Goal: Browse casually

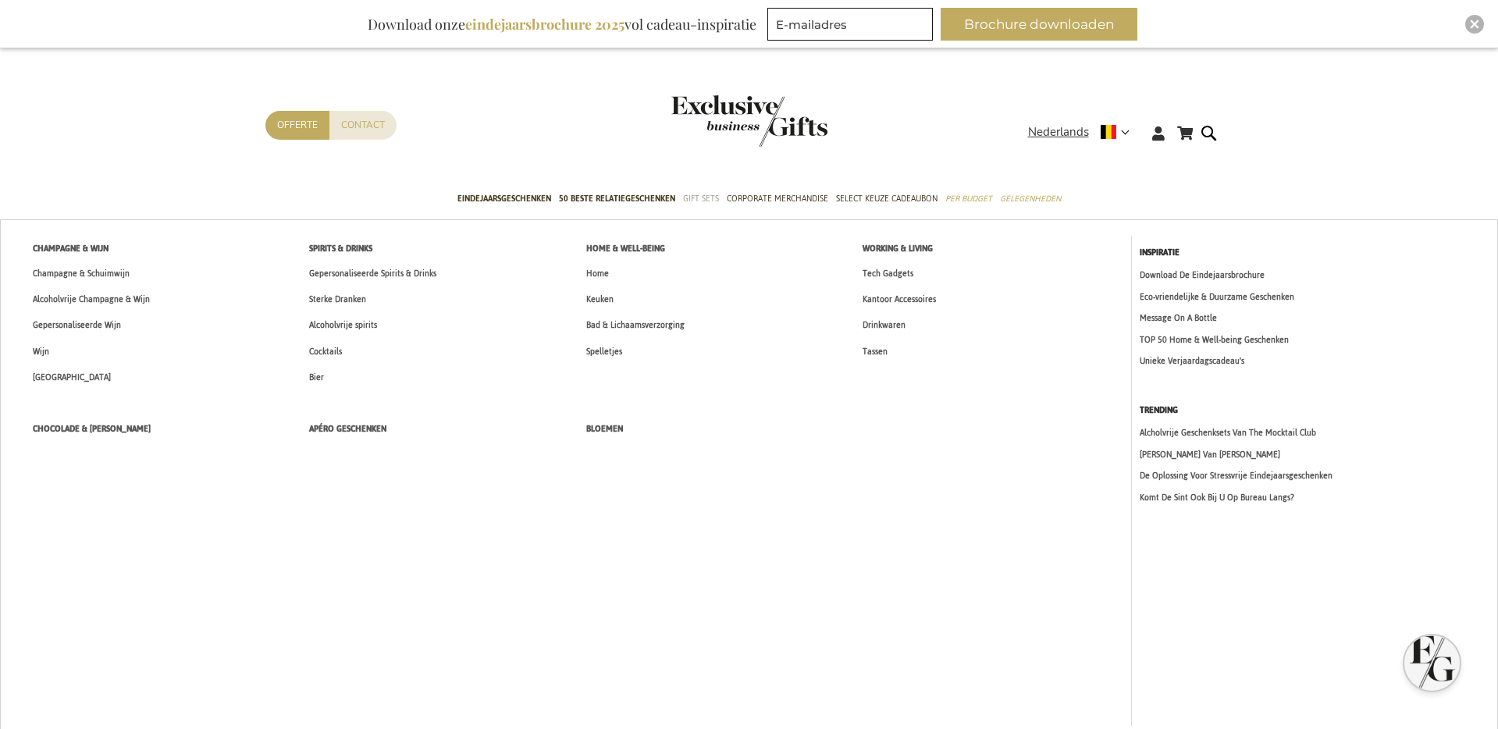
click at [699, 207] on link "Gift Sets" at bounding box center [701, 199] width 36 height 39
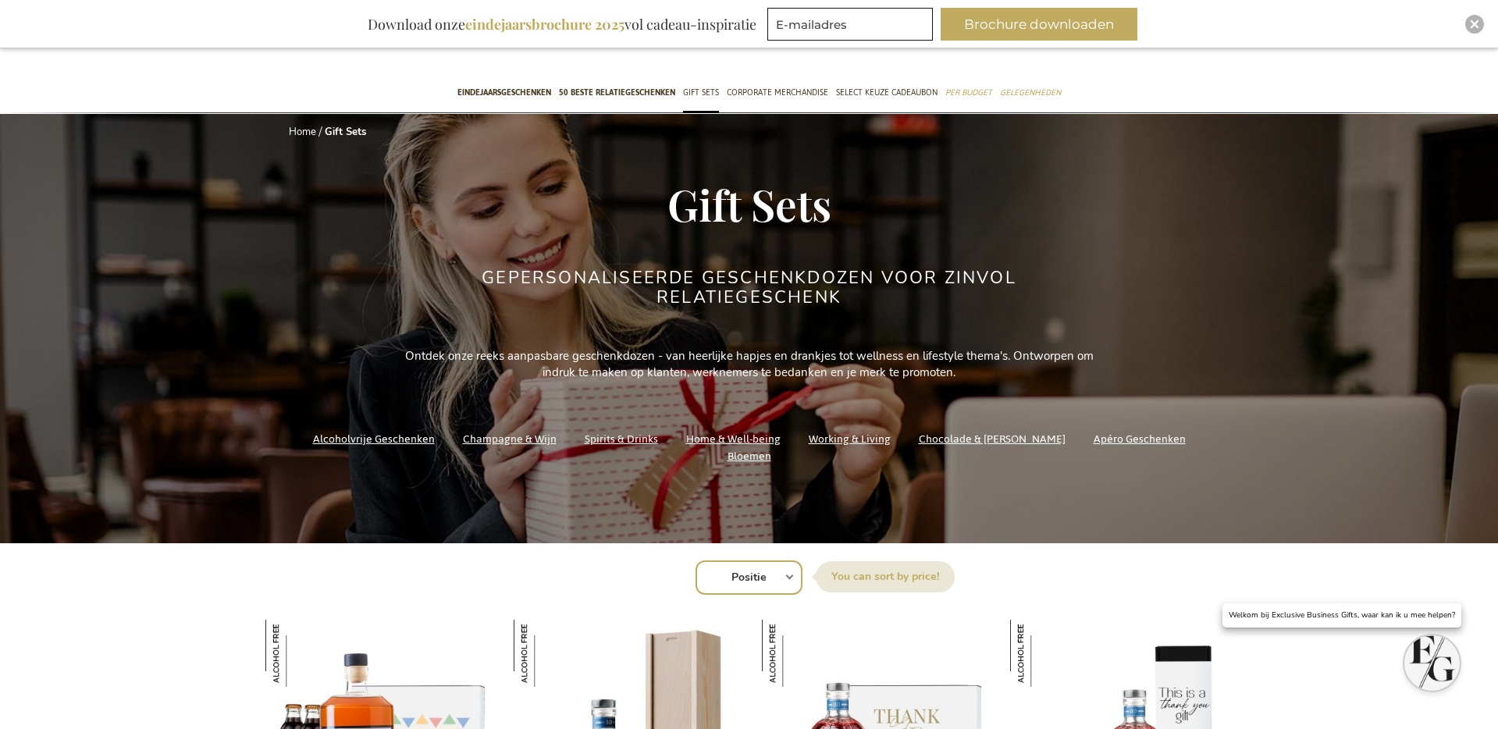
scroll to position [40, 0]
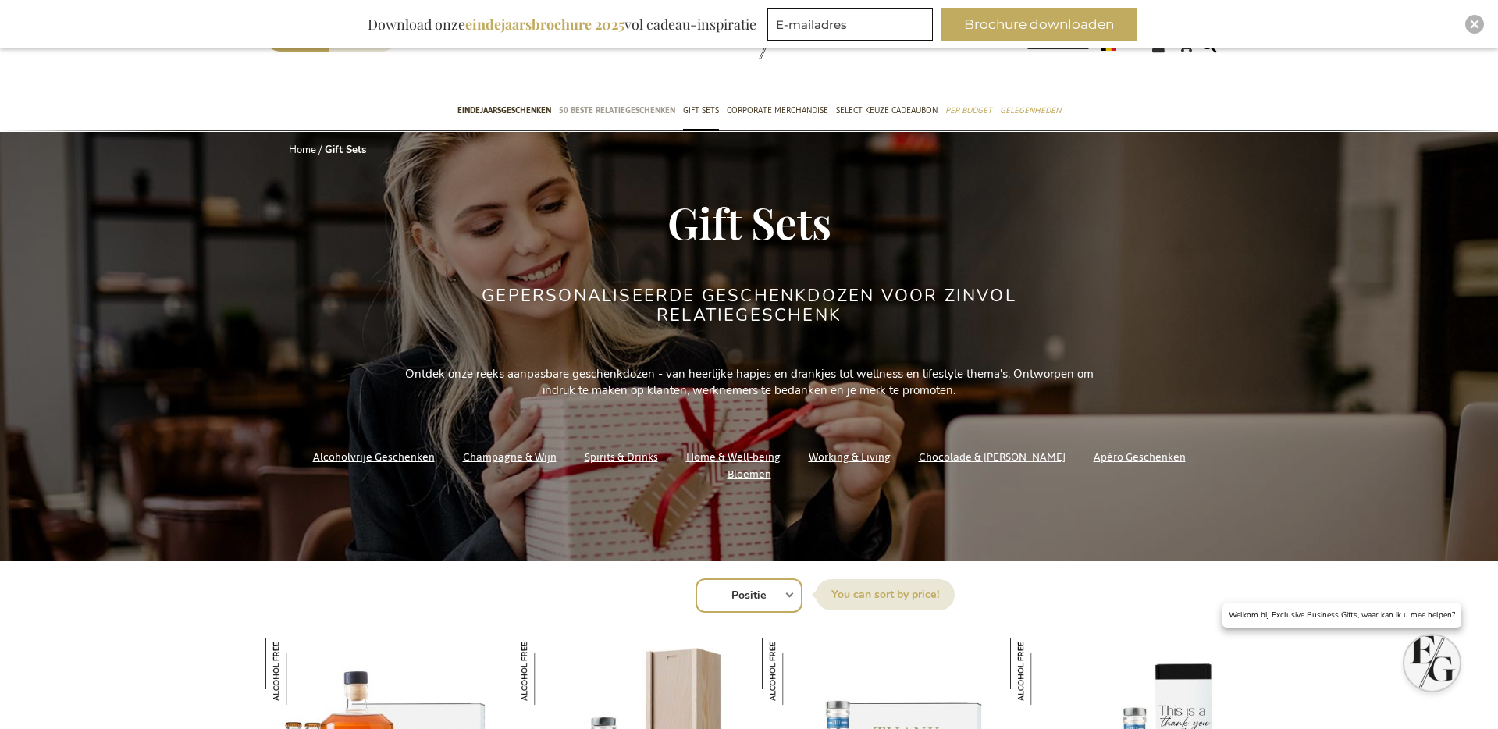
click at [599, 114] on span "50 beste relatiegeschenken" at bounding box center [617, 110] width 116 height 16
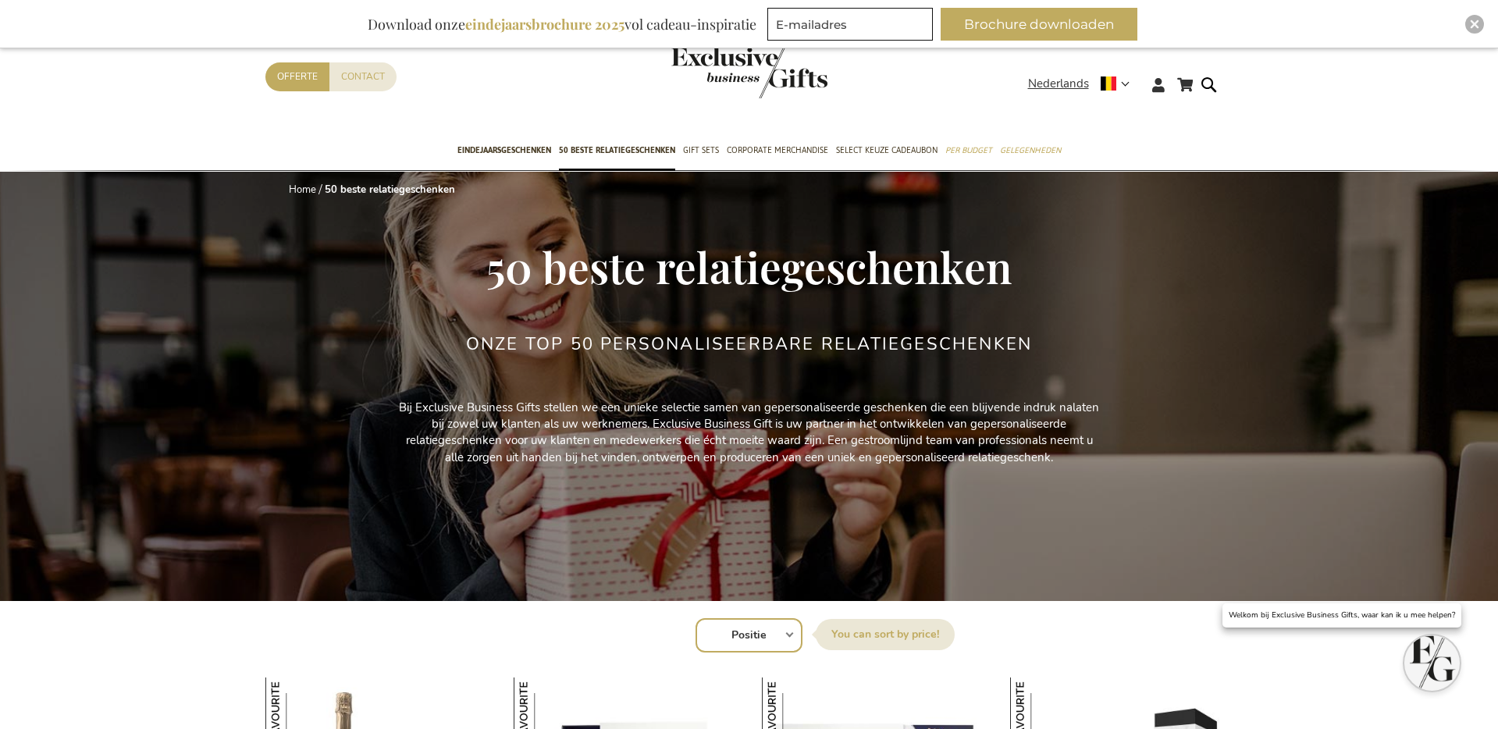
drag, startPoint x: 856, startPoint y: 66, endPoint x: 845, endPoint y: 69, distance: 11.2
click at [855, 68] on div "Contact Offerte" at bounding box center [646, 96] width 762 height 69
click at [798, 74] on img "store logo" at bounding box center [749, 73] width 156 height 52
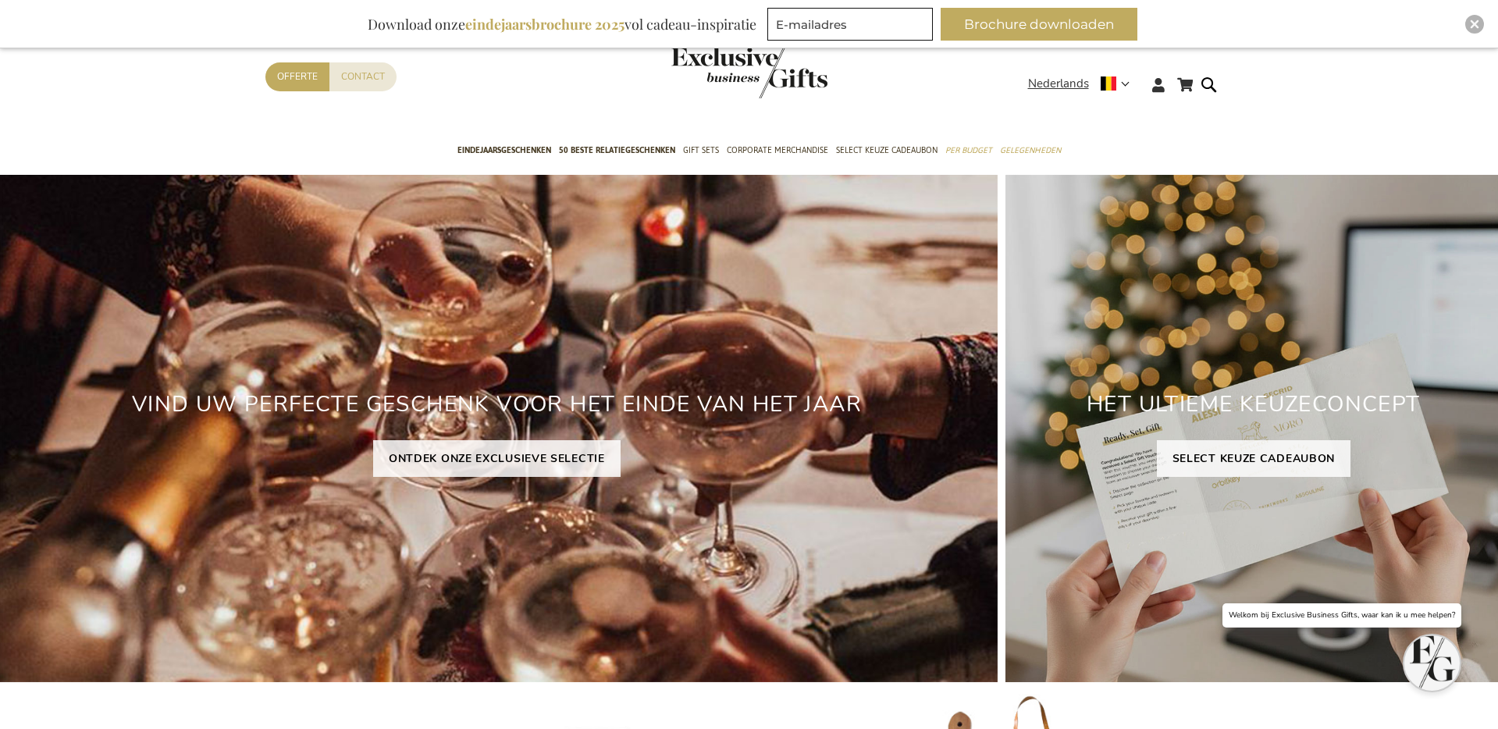
scroll to position [602, 0]
